Goal: Task Accomplishment & Management: Use online tool/utility

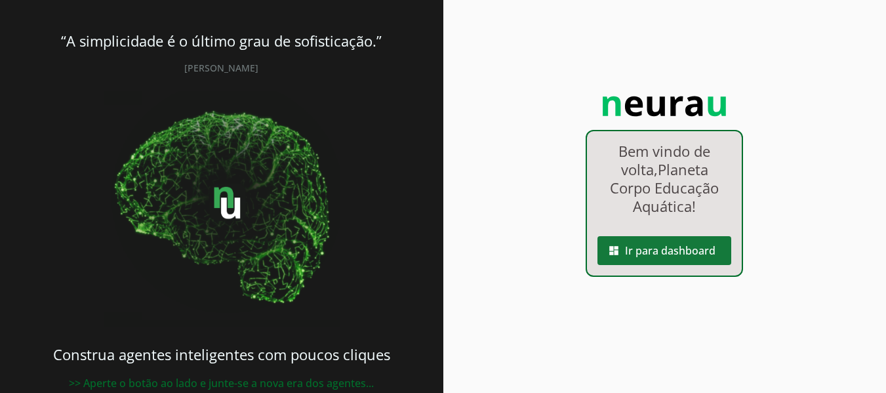
click at [631, 247] on span at bounding box center [665, 250] width 134 height 31
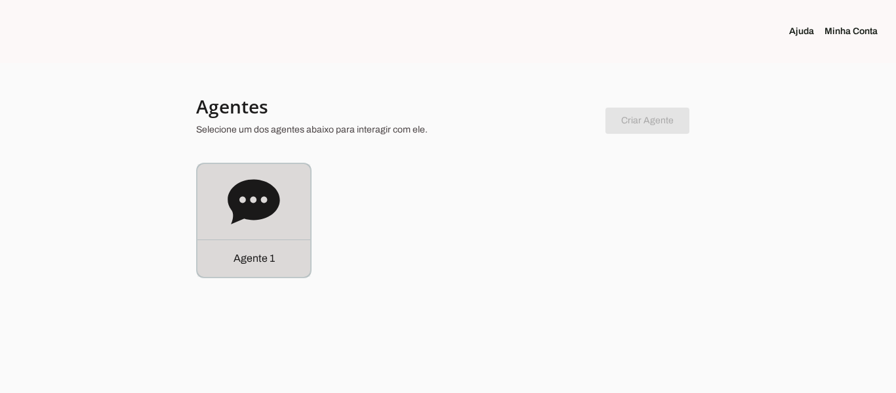
click at [287, 218] on div "Agente 1" at bounding box center [254, 220] width 113 height 113
